Goal: Transaction & Acquisition: Subscribe to service/newsletter

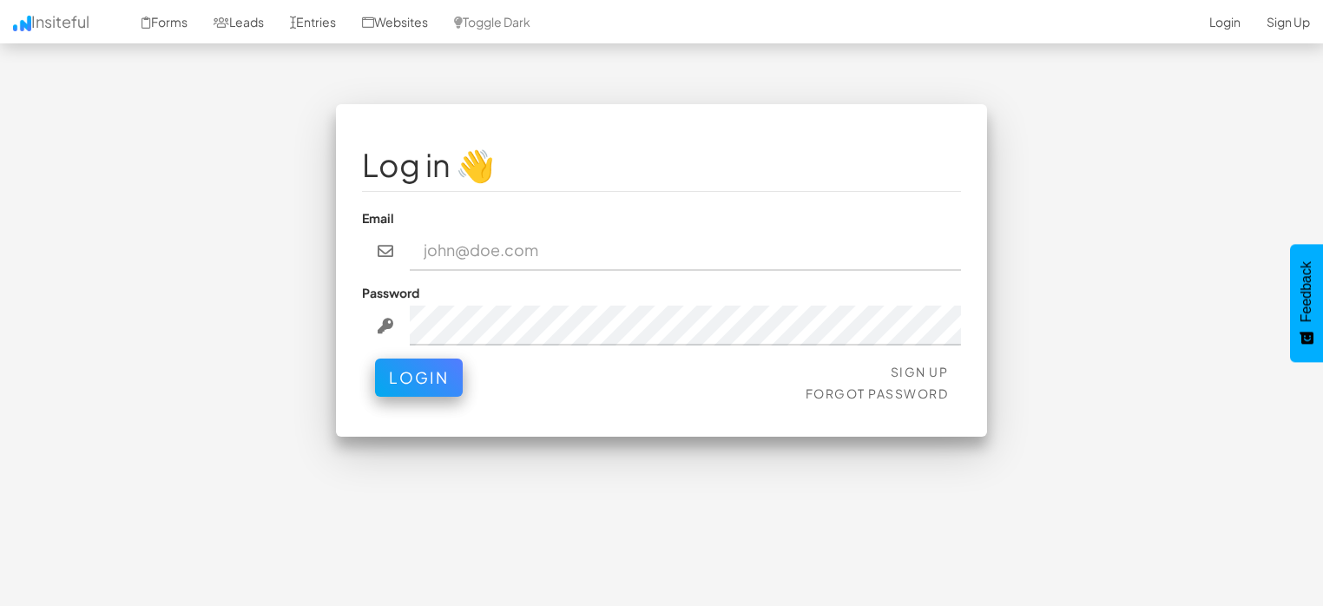
click at [585, 254] on input "email" at bounding box center [686, 251] width 552 height 40
type input "[PERSON_NAME][EMAIL_ADDRESS][DOMAIN_NAME]"
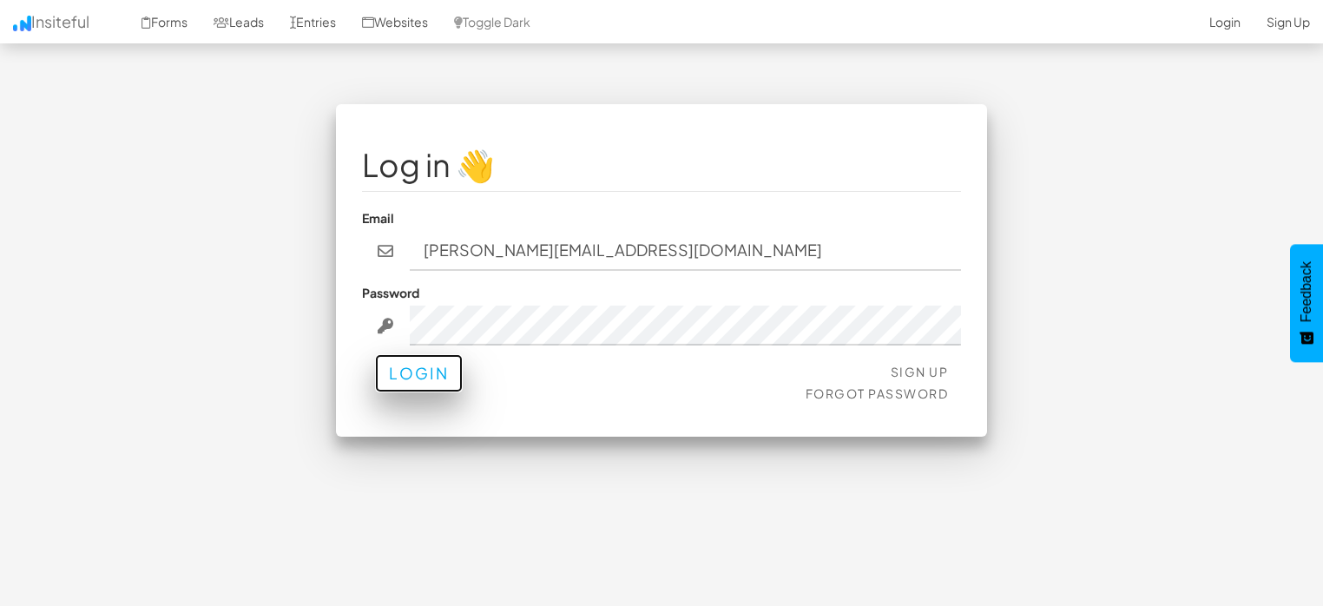
click at [427, 373] on button "Login" at bounding box center [419, 373] width 88 height 38
click at [933, 373] on link "Sign Up" at bounding box center [920, 372] width 58 height 16
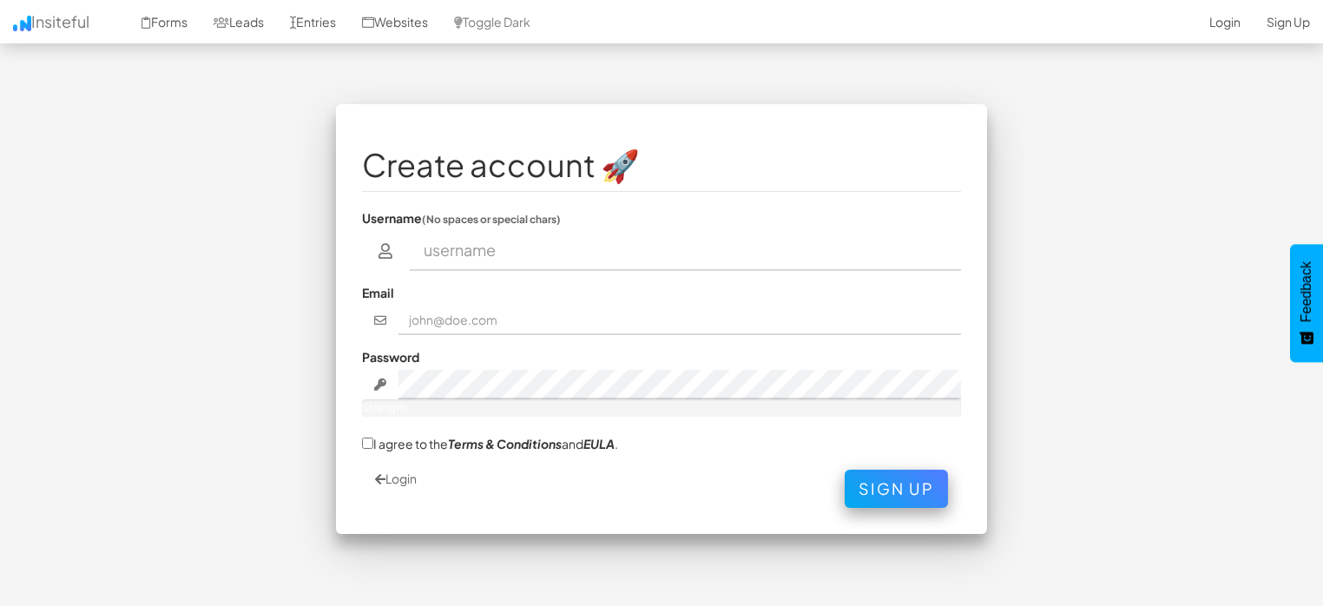
click at [584, 254] on input "text" at bounding box center [686, 251] width 552 height 40
click at [684, 258] on input "text" at bounding box center [686, 251] width 552 height 40
click at [455, 328] on input "text" at bounding box center [681, 321] width 564 height 30
type input "[PERSON_NAME][EMAIL_ADDRESS][DOMAIN_NAME]"
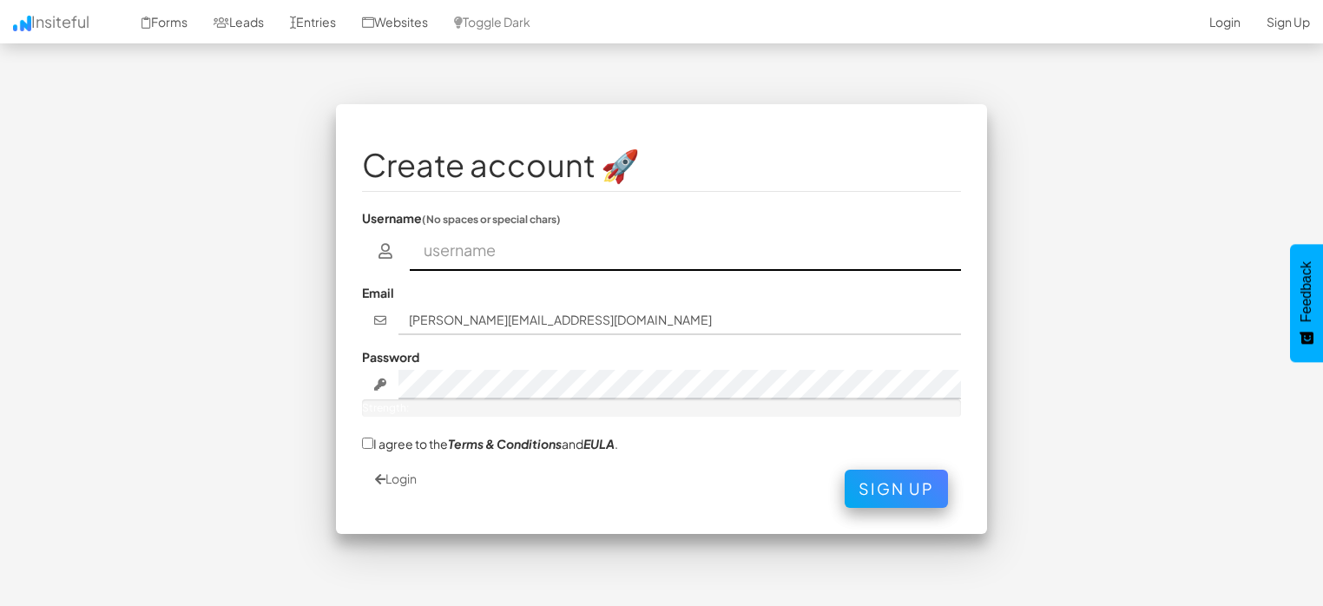
click at [584, 261] on input "text" at bounding box center [686, 251] width 552 height 40
type input "Jennie"
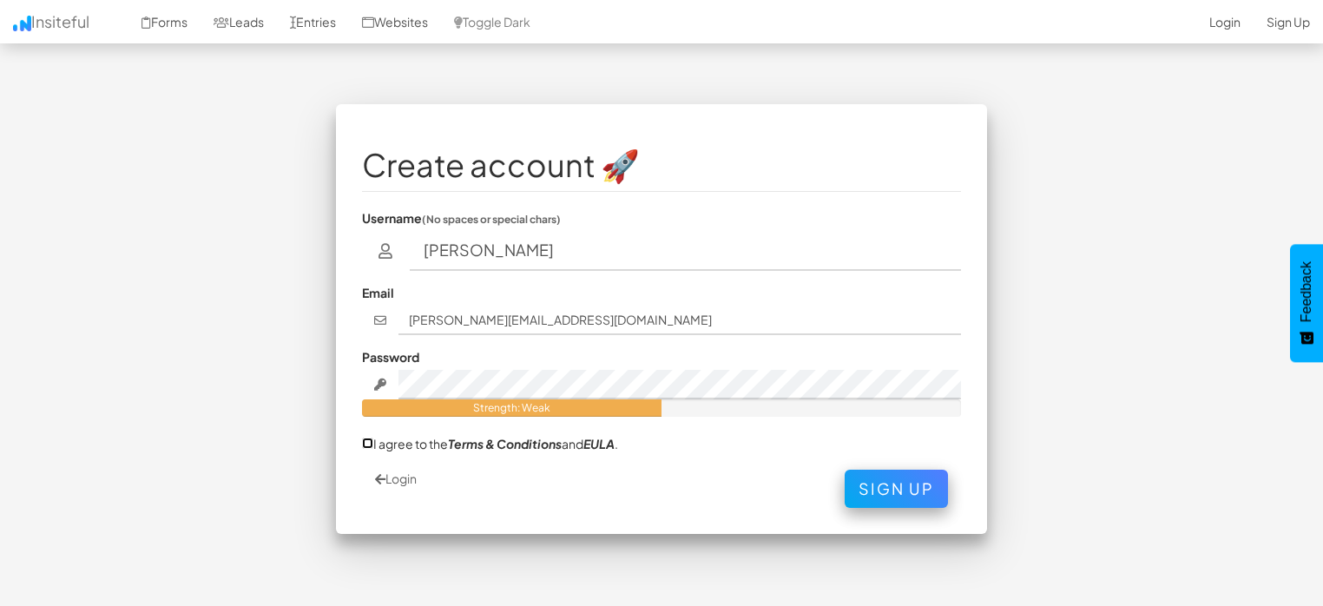
click at [372, 443] on input "I agree to the Terms & Conditions and EULA ." at bounding box center [367, 443] width 11 height 11
checkbox input "true"
click at [881, 488] on button "Sign Up" at bounding box center [896, 484] width 103 height 38
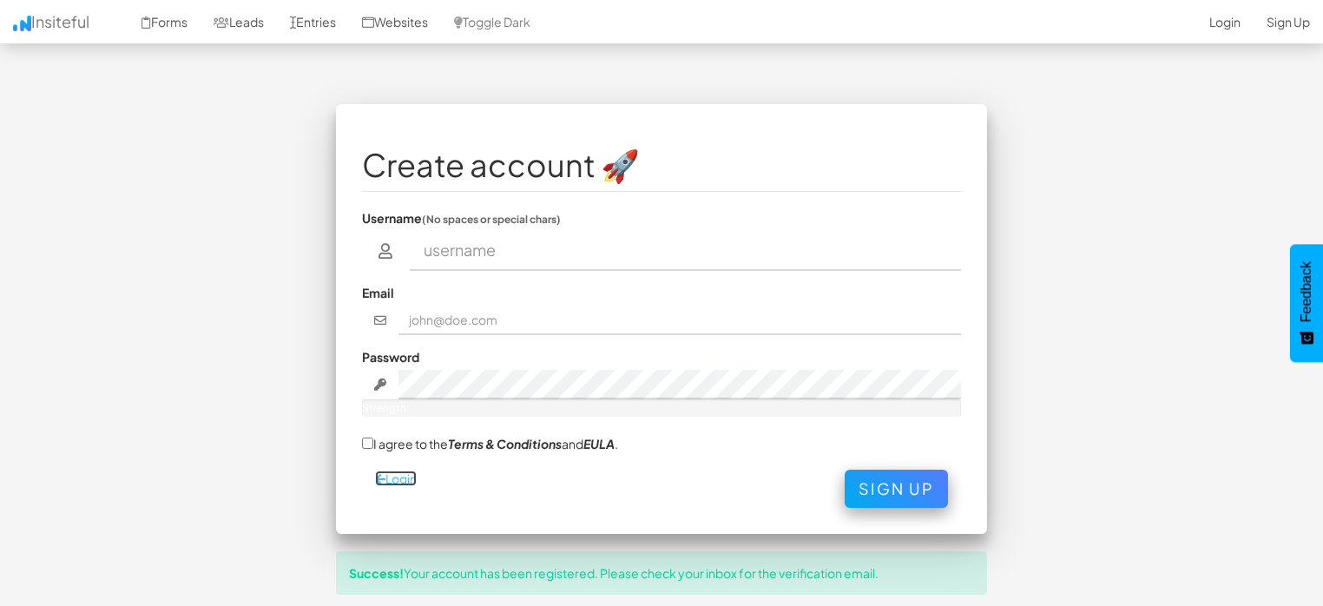
click at [386, 478] on link "Login" at bounding box center [396, 479] width 42 height 16
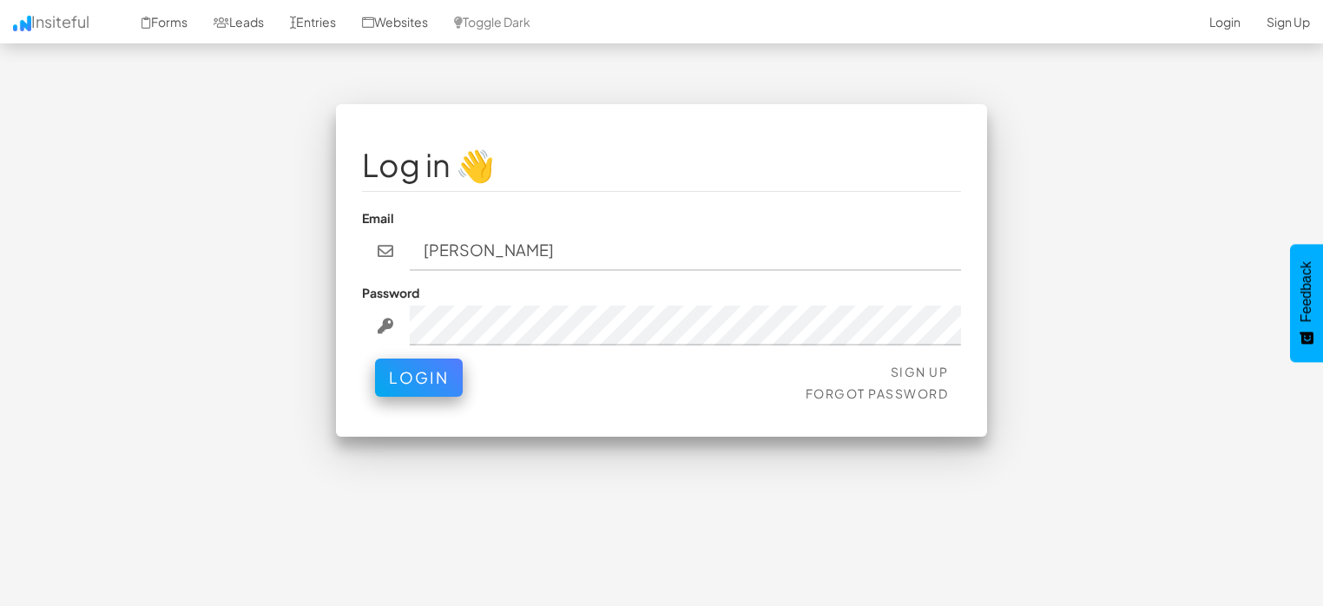
click at [522, 256] on input "Jennie" at bounding box center [686, 251] width 552 height 40
click at [449, 379] on button "Login" at bounding box center [419, 373] width 88 height 38
click at [474, 241] on input "Jennie" at bounding box center [686, 251] width 552 height 40
click at [505, 254] on input "Jennie" at bounding box center [686, 251] width 552 height 40
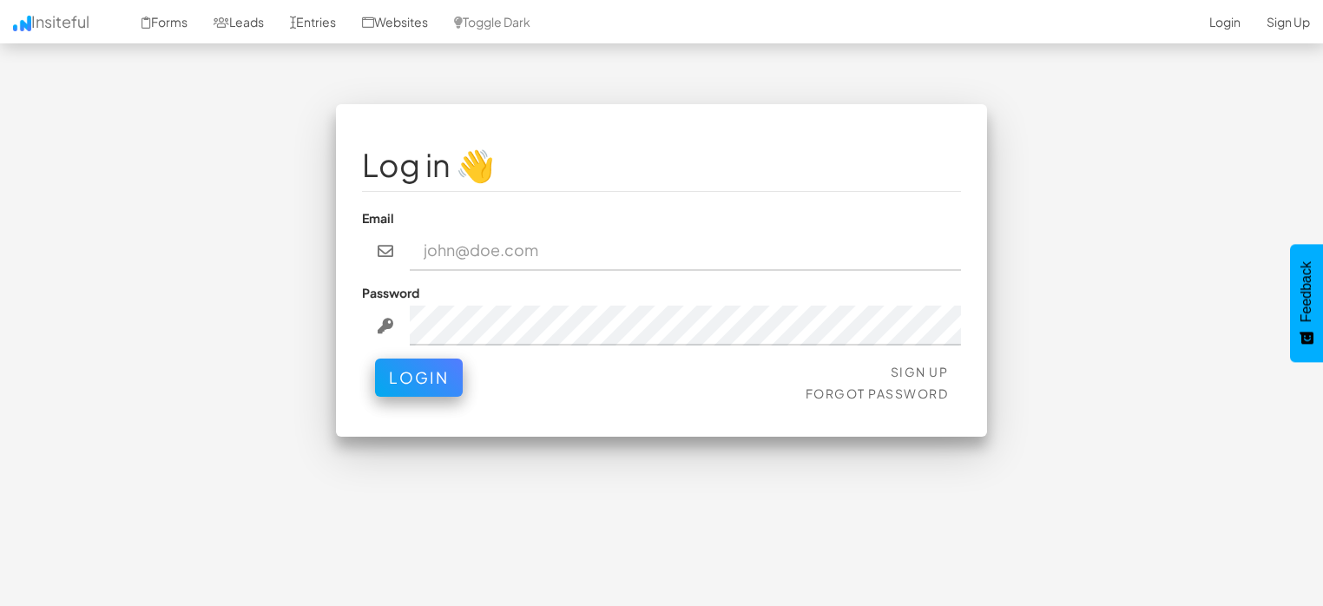
click at [597, 442] on div "Log in 👋 Email Password Sign Up Forgot Password Login < >" at bounding box center [661, 279] width 677 height 350
click at [507, 250] on input "email" at bounding box center [686, 251] width 552 height 40
click at [514, 254] on input "email" at bounding box center [686, 251] width 552 height 40
paste input "[PERSON_NAME][EMAIL_ADDRESS][DOMAIN_NAME]"
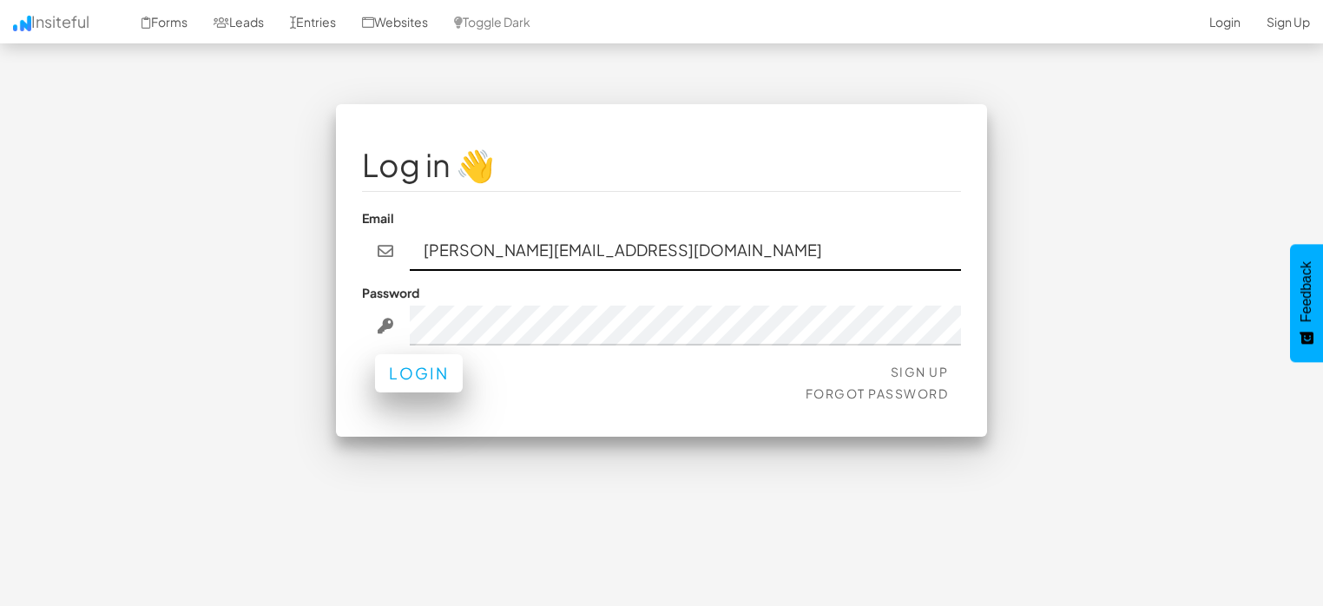
type input "[PERSON_NAME][EMAIL_ADDRESS][DOMAIN_NAME]"
click at [431, 370] on button "Login" at bounding box center [419, 373] width 88 height 38
